Goal: Find specific page/section: Find specific page/section

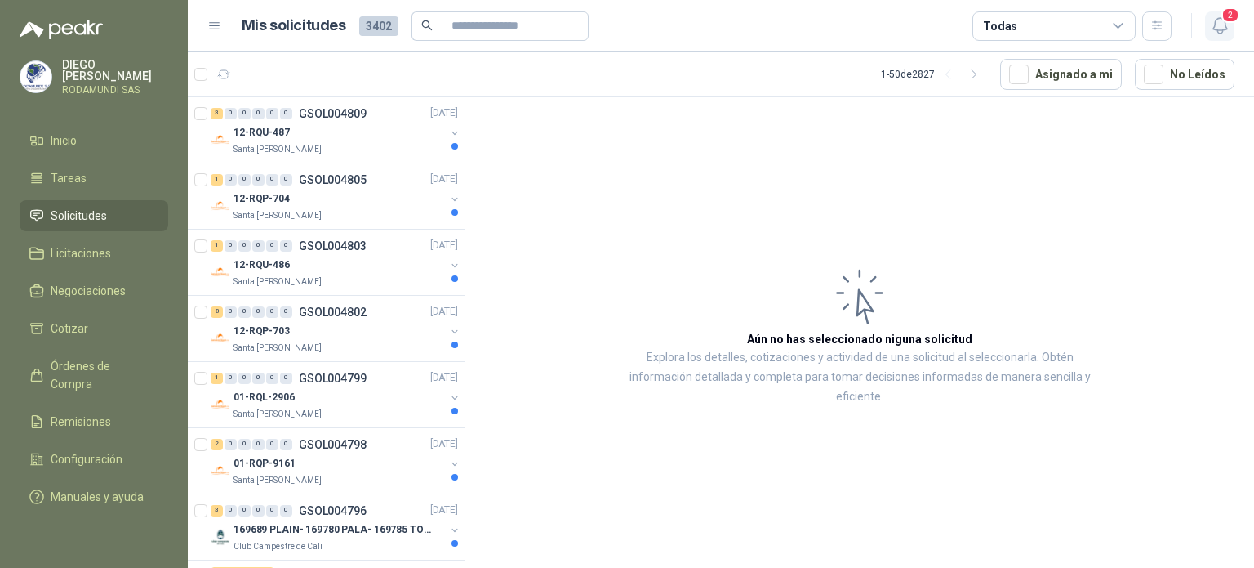
click at [1221, 24] on icon "button" at bounding box center [1220, 26] width 20 height 20
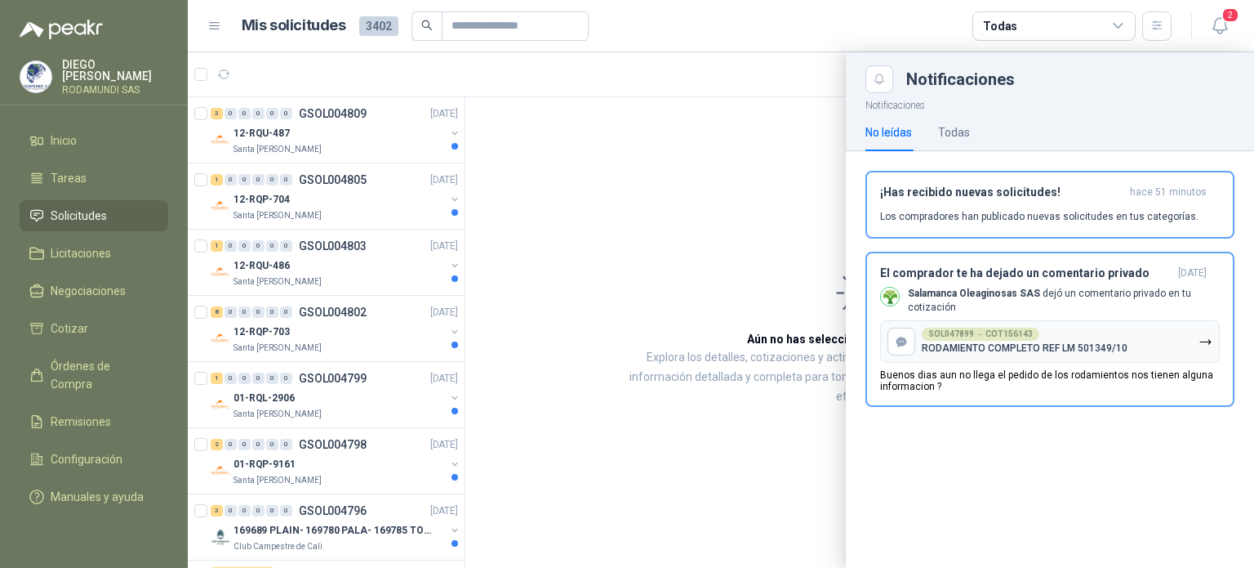
click at [790, 221] on div at bounding box center [721, 309] width 1066 height 515
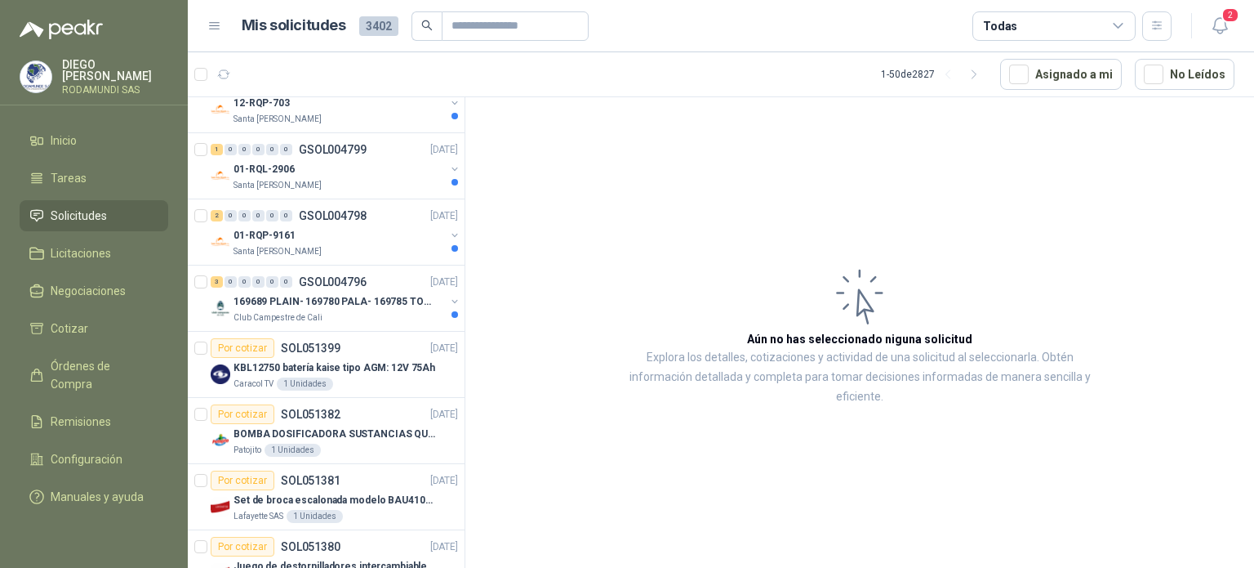
scroll to position [238, 0]
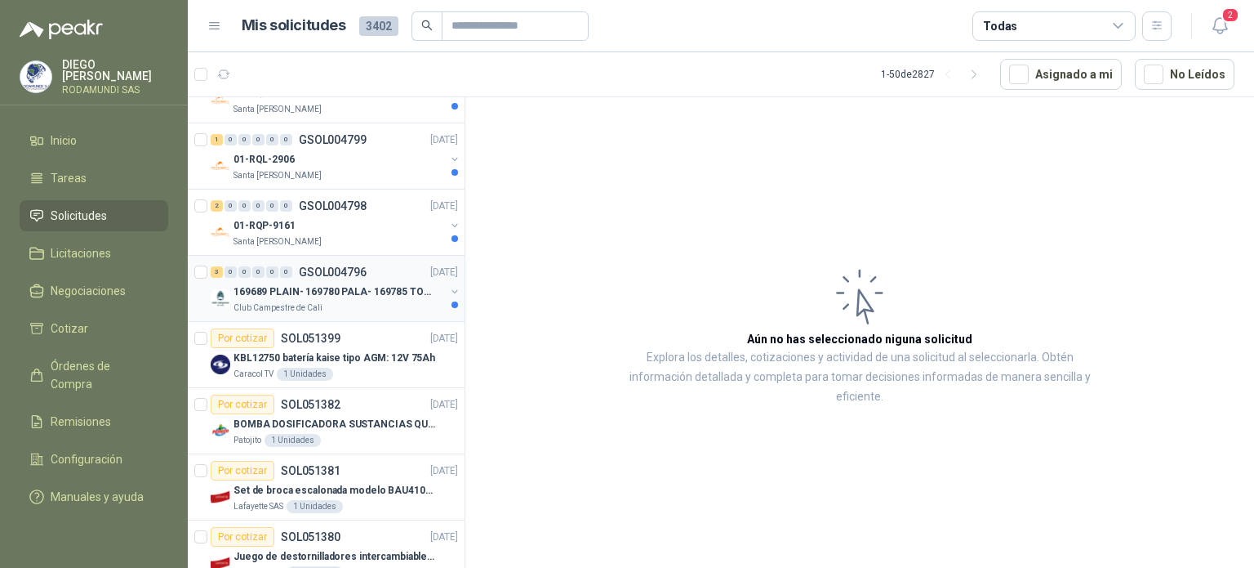
click at [346, 290] on p "169689 PLAIN- 169780 PALA- 169785 TORNILL 169796 C" at bounding box center [335, 292] width 203 height 16
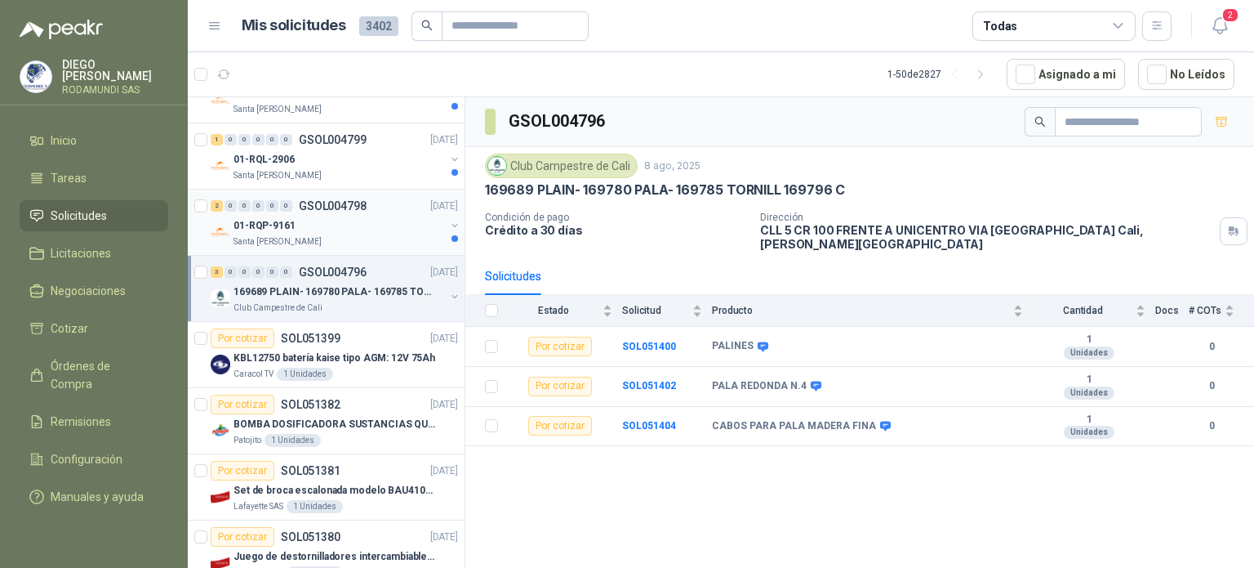
click at [350, 231] on div "01-RQP-9161" at bounding box center [339, 226] width 211 height 20
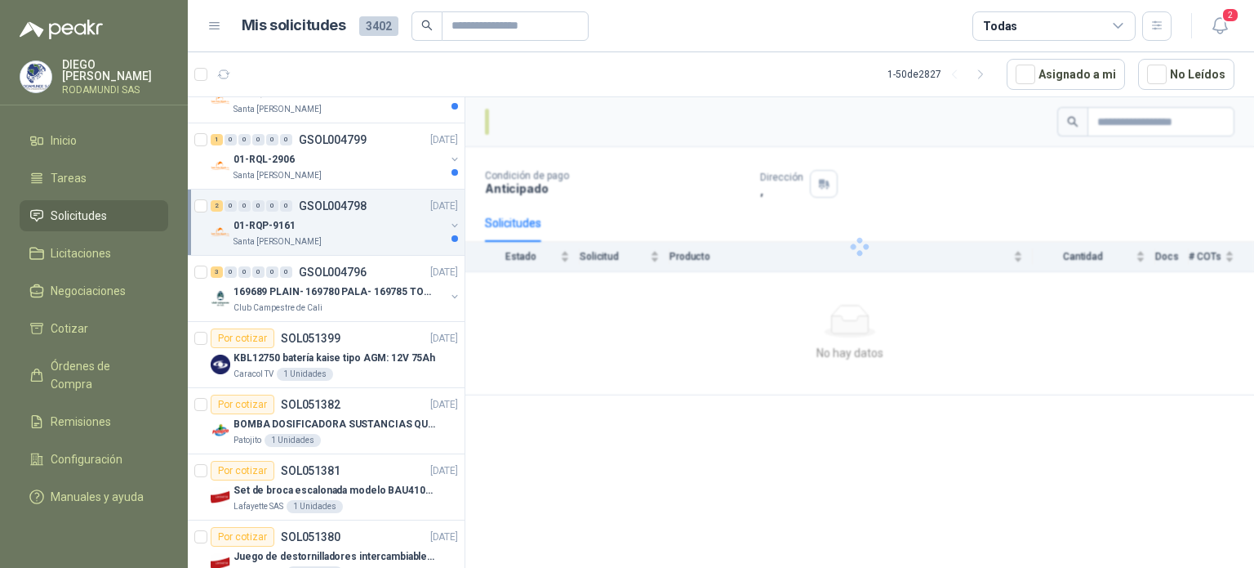
click at [350, 231] on div "01-RQP-9161" at bounding box center [339, 226] width 211 height 20
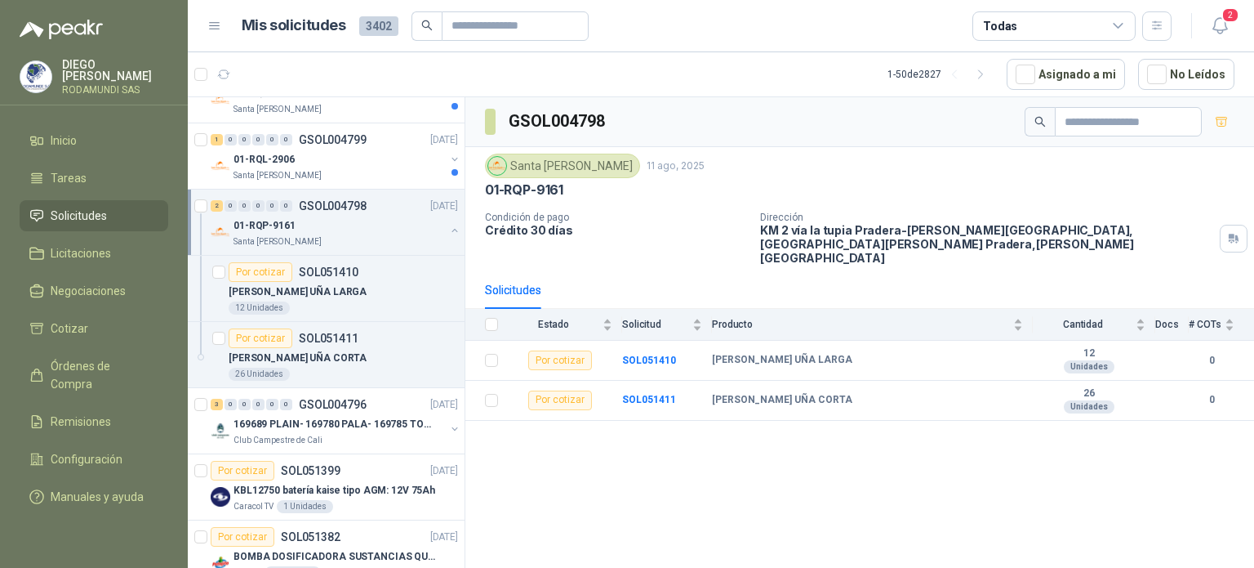
click at [448, 226] on button "button" at bounding box center [454, 230] width 13 height 13
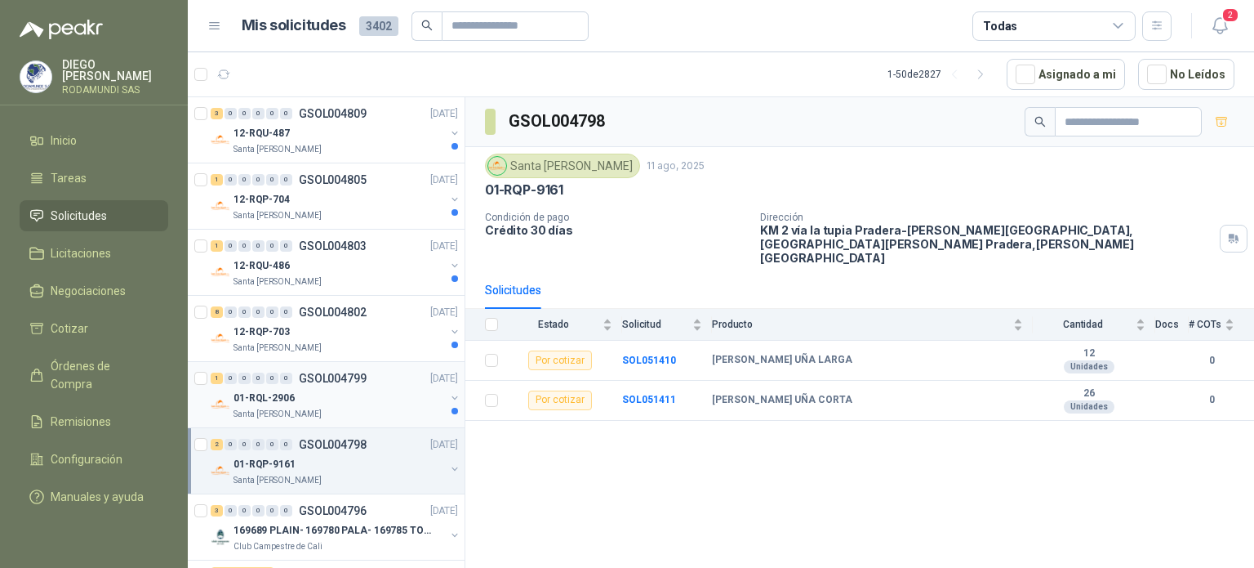
click at [381, 398] on div "01-RQL-2906" at bounding box center [339, 398] width 211 height 20
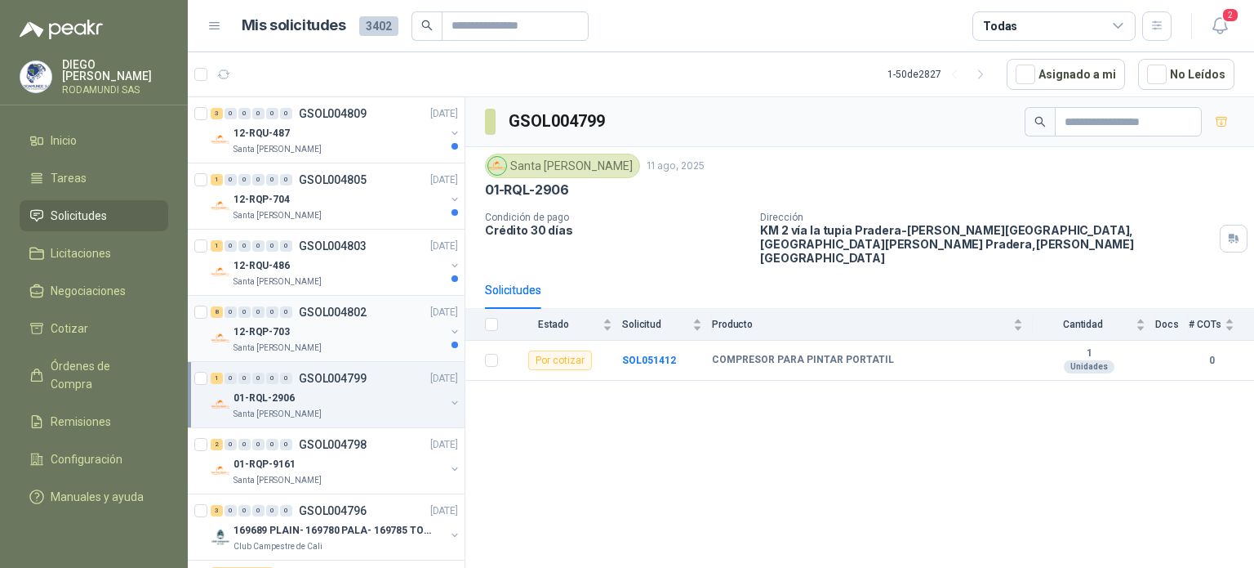
click at [372, 336] on div "12-RQP-703" at bounding box center [339, 332] width 211 height 20
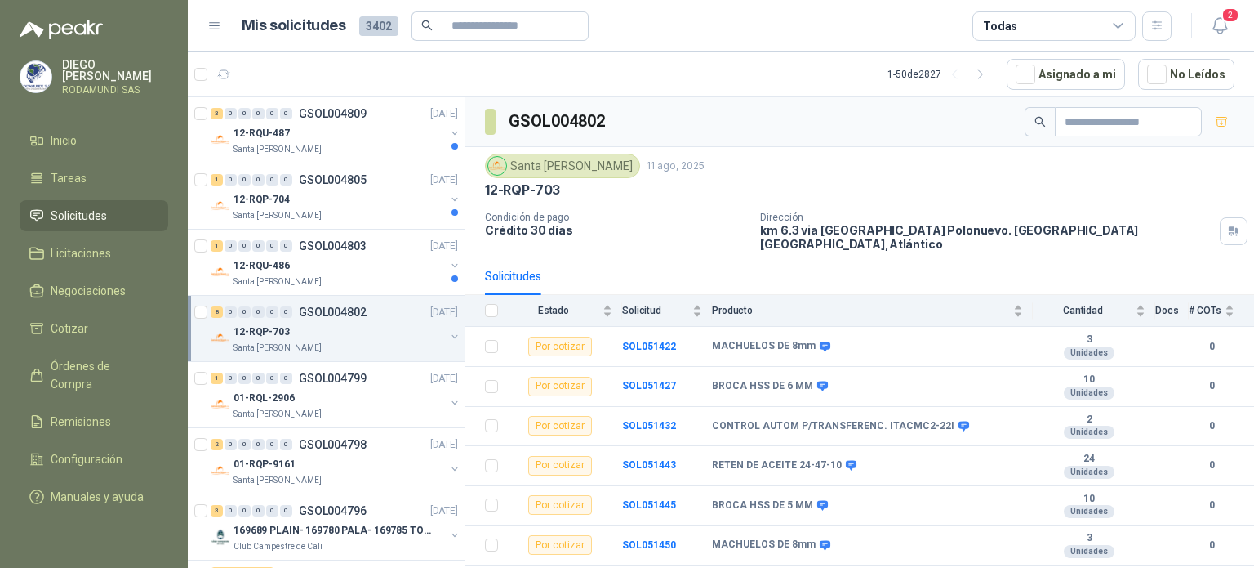
click at [655, 264] on div "Solicitudes" at bounding box center [860, 276] width 750 height 38
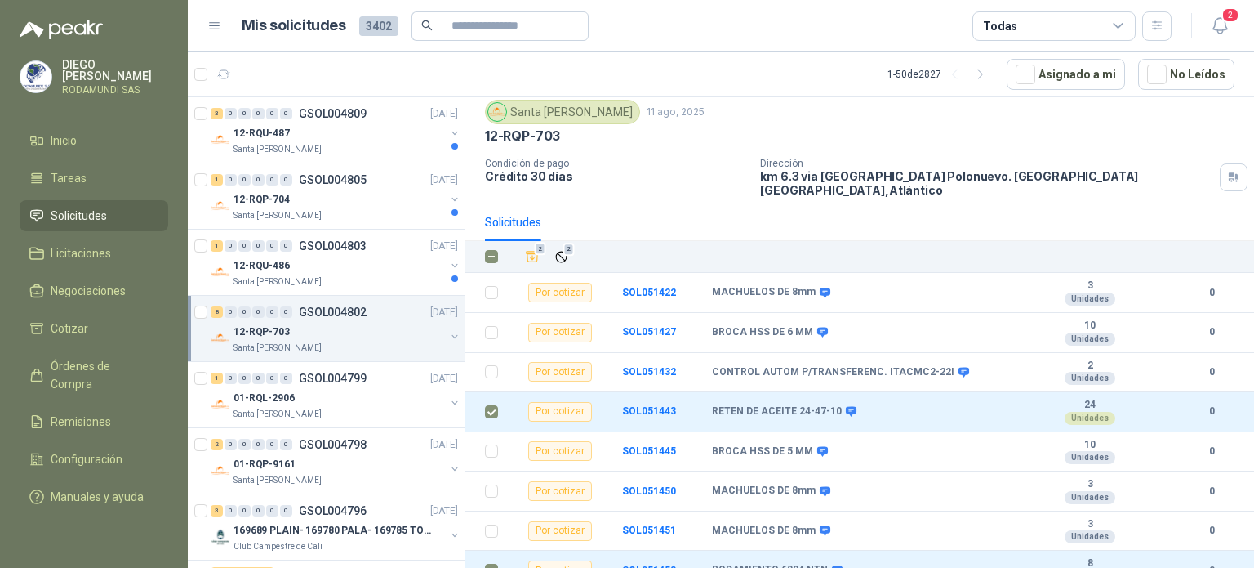
scroll to position [58, 0]
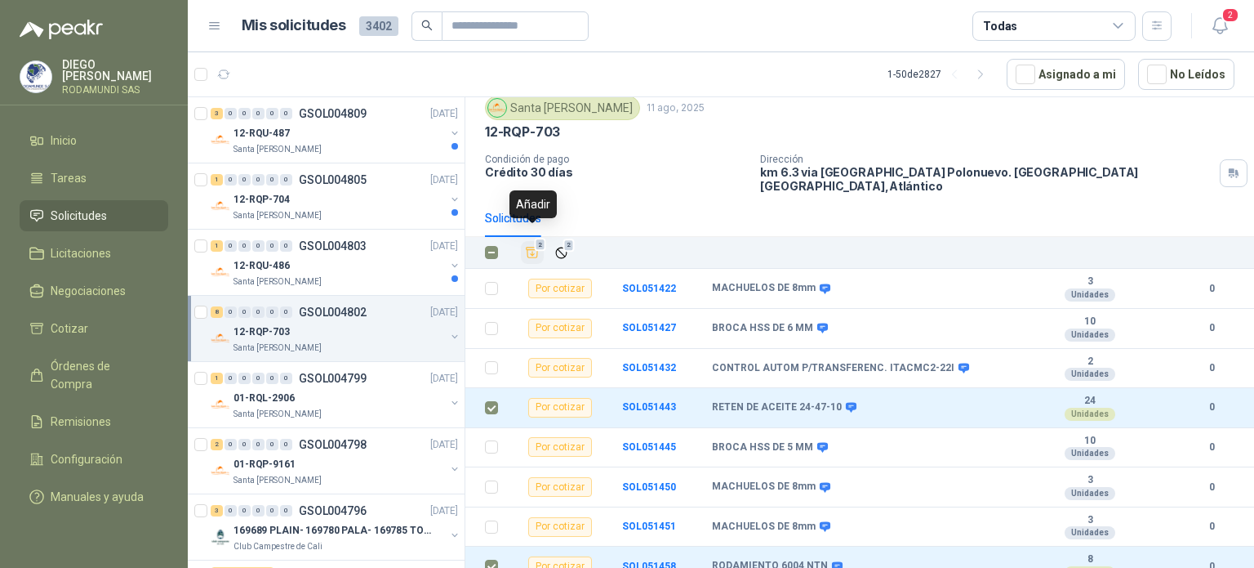
click at [529, 245] on icon "Añadir" at bounding box center [532, 252] width 15 height 15
click at [392, 270] on div "12-RQU-486" at bounding box center [339, 266] width 211 height 20
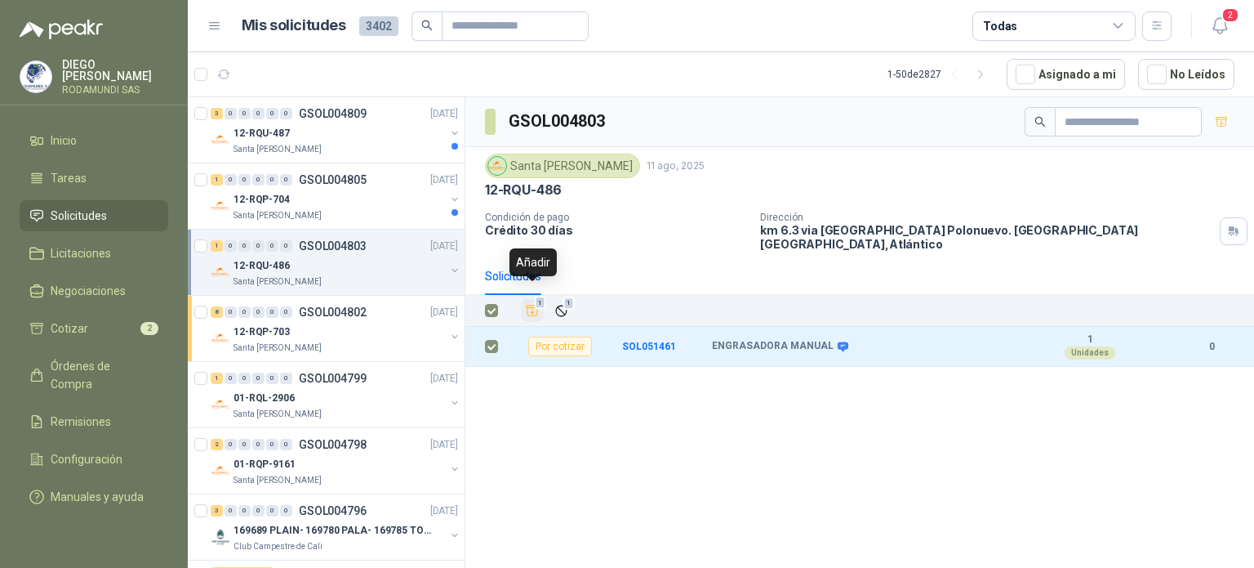
click at [532, 303] on icon "Añadir" at bounding box center [532, 310] width 15 height 15
click at [363, 211] on div "Santa [PERSON_NAME]" at bounding box center [339, 215] width 211 height 13
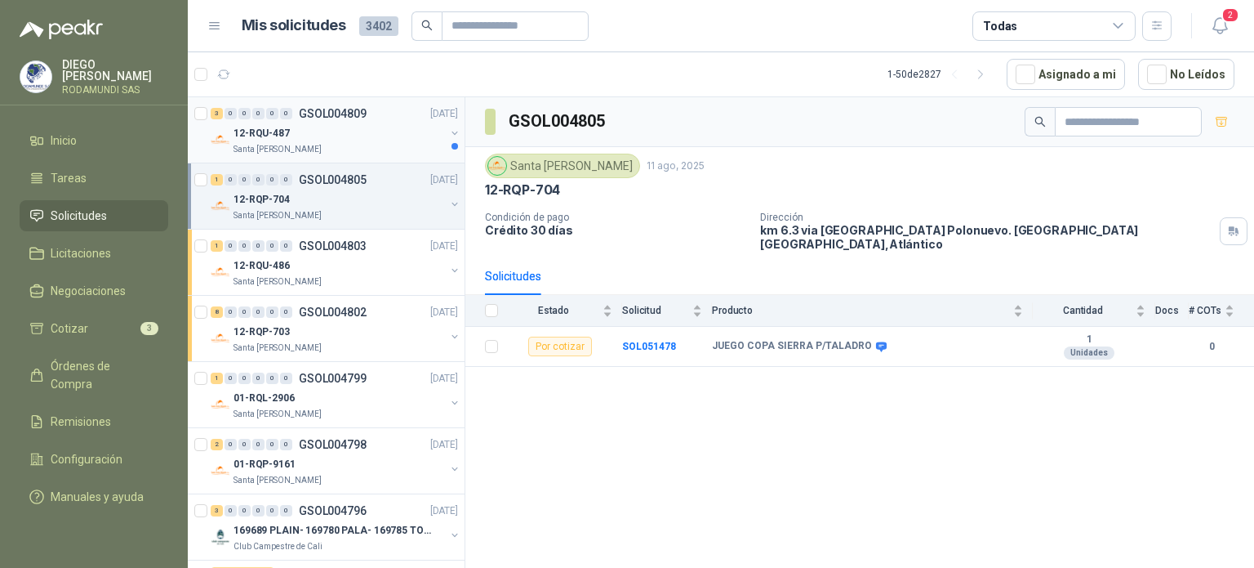
click at [349, 156] on div "3 0 0 0 0 0 GSOL004809 [DATE] 12-RQU-487 Santa [PERSON_NAME]" at bounding box center [326, 130] width 277 height 66
click at [377, 134] on div "12-RQU-487" at bounding box center [339, 133] width 211 height 20
